Goal: Task Accomplishment & Management: Use online tool/utility

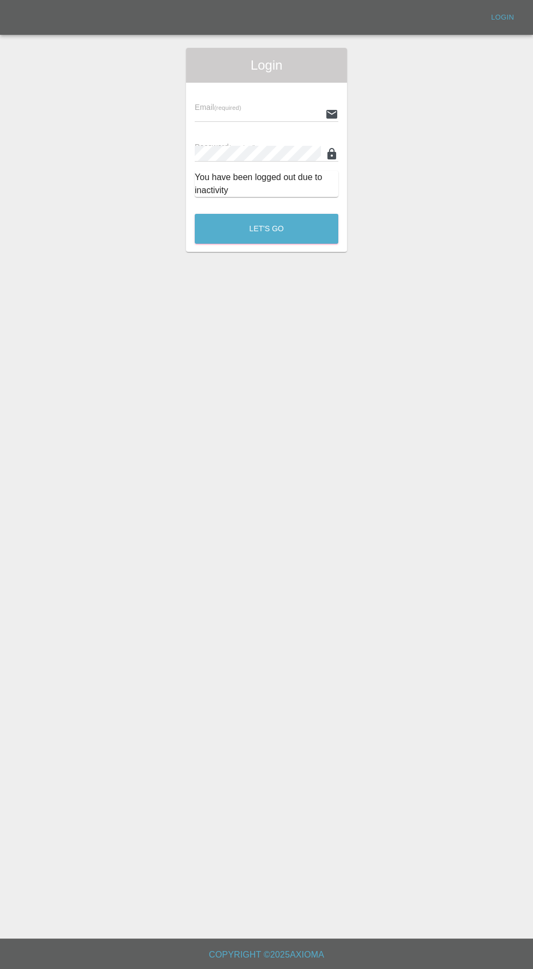
click at [38, 55] on div "Login Email (required) Password (required) You have been logged out due to inac…" at bounding box center [267, 150] width 532 height 204
click at [260, 115] on input "text" at bounding box center [258, 114] width 126 height 16
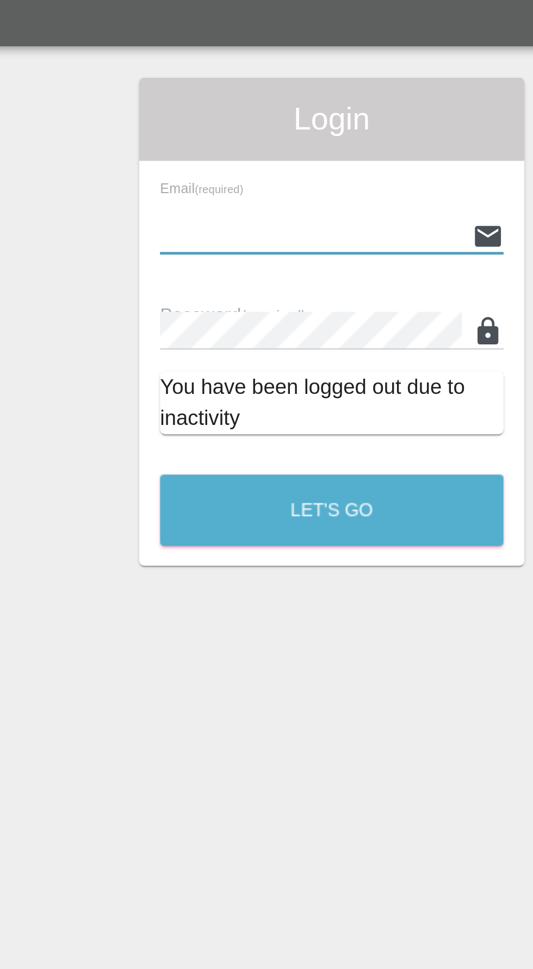
type input "H"
type input "[EMAIL_ADDRESS][DOMAIN_NAME]"
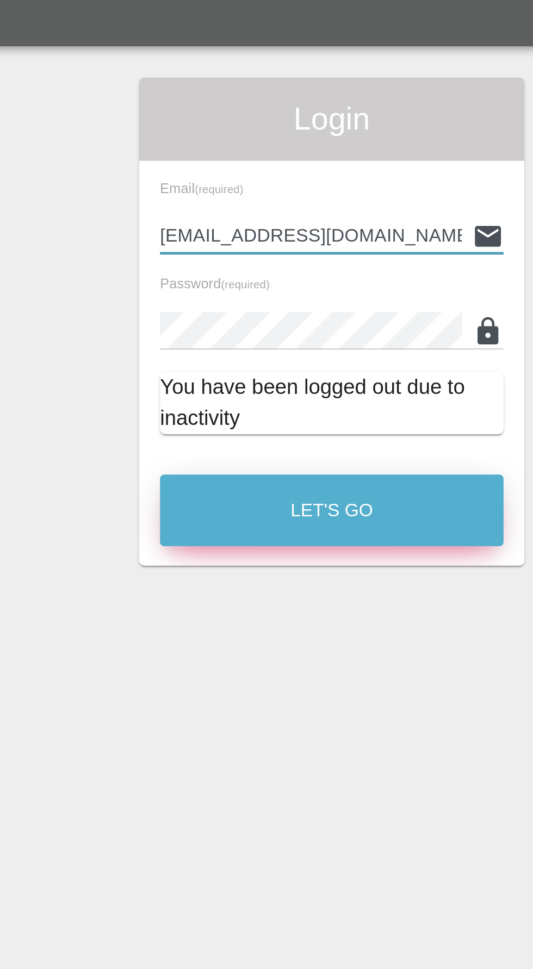
click at [295, 235] on button "Let's Go" at bounding box center [267, 229] width 144 height 30
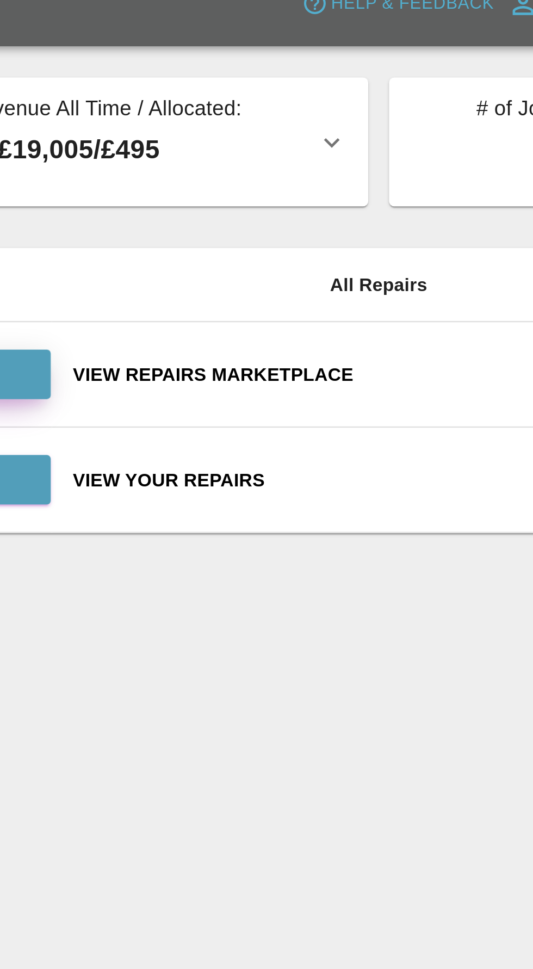
click at [146, 174] on link "View" at bounding box center [105, 172] width 87 height 21
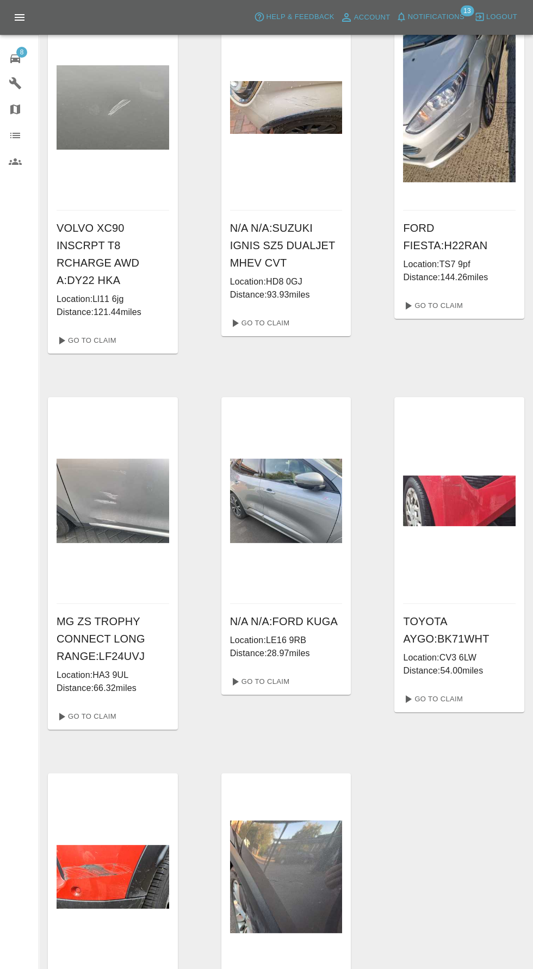
scroll to position [128, 0]
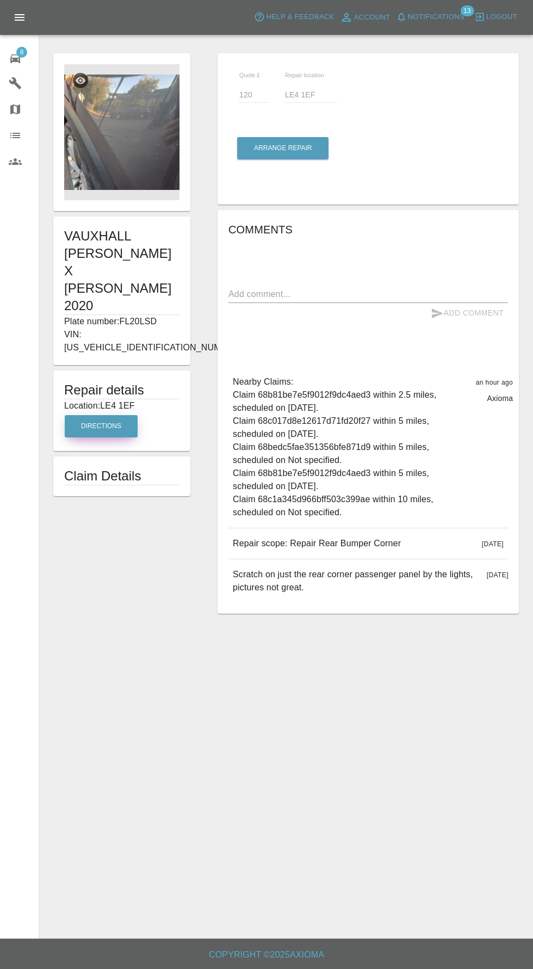
click at [100, 415] on button "Directions" at bounding box center [101, 426] width 73 height 22
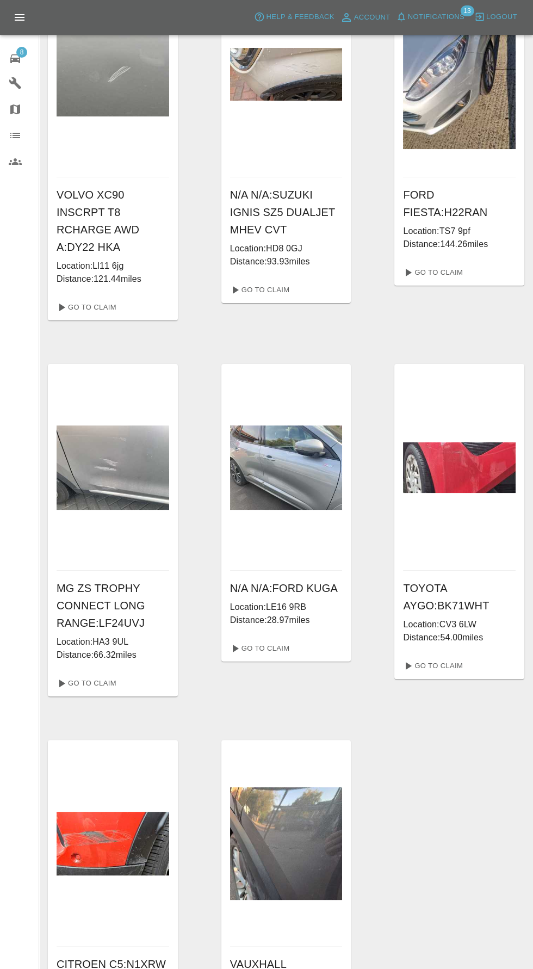
scroll to position [206, 0]
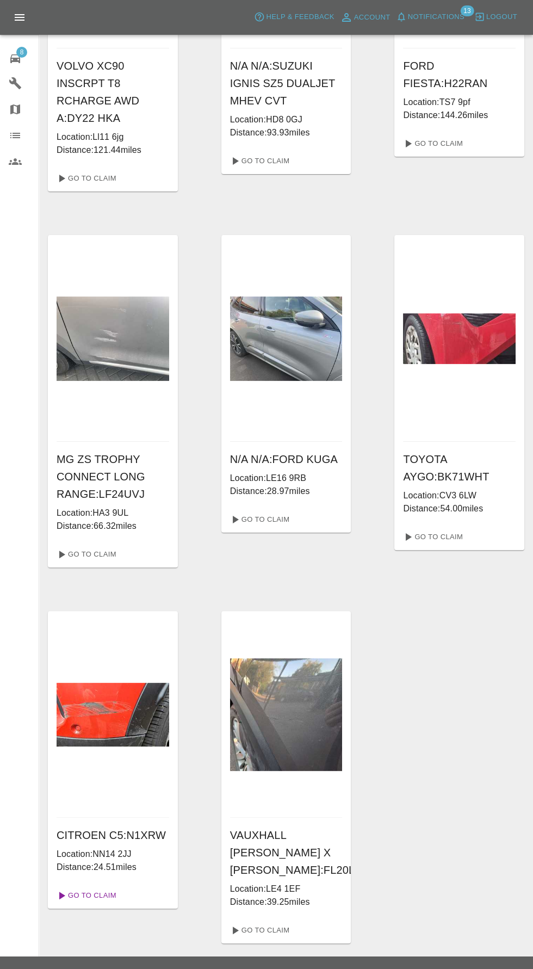
click at [92, 887] on link "Go To Claim" at bounding box center [85, 895] width 67 height 17
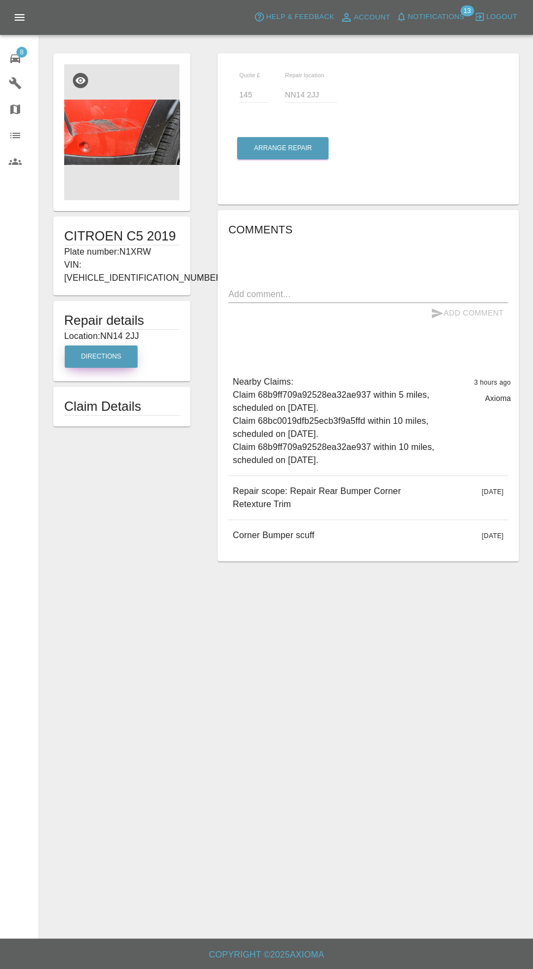
click at [98, 346] on button "Directions" at bounding box center [101, 357] width 73 height 22
click at [128, 126] on img at bounding box center [121, 132] width 115 height 136
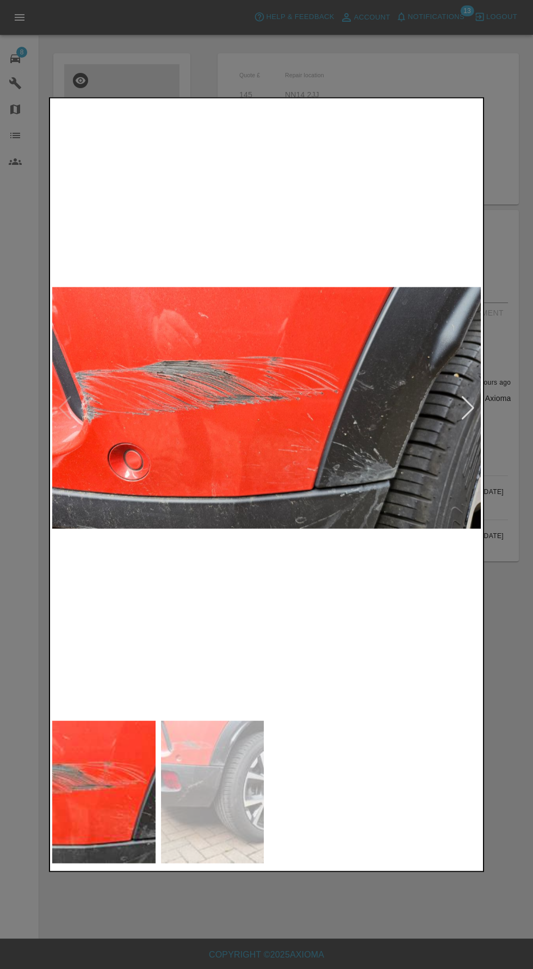
click at [432, 426] on img at bounding box center [266, 407] width 429 height 615
click at [466, 416] on div at bounding box center [468, 408] width 15 height 24
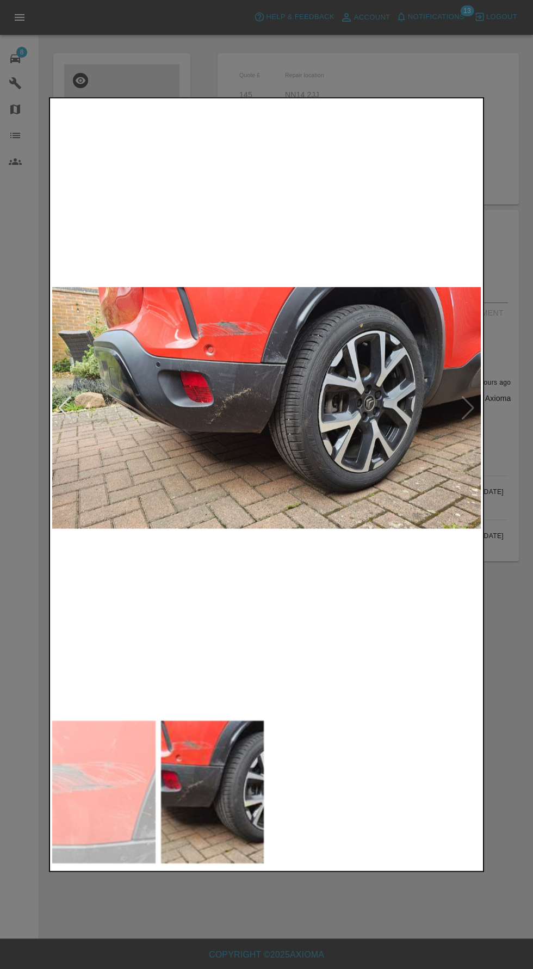
click at [65, 411] on div at bounding box center [65, 408] width 15 height 24
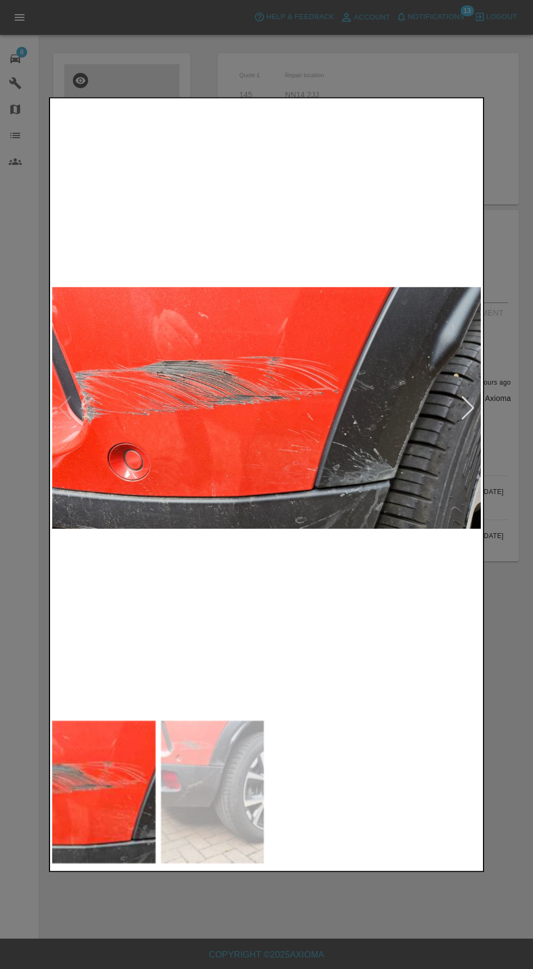
click at [317, 896] on div at bounding box center [266, 484] width 533 height 969
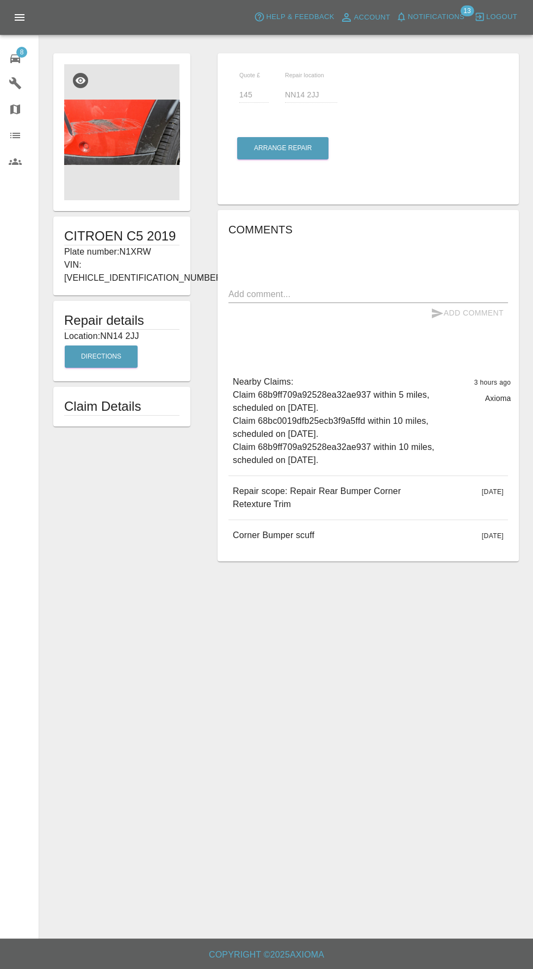
click at [316, 910] on main "CITROEN C5 2019 Plate number: N1XRW VIN: [VEHICLE_IDENTIFICATION_NUMBER] Repair…" at bounding box center [266, 469] width 533 height 939
click at [110, 353] on button "Directions" at bounding box center [101, 357] width 73 height 22
